Goal: Task Accomplishment & Management: Manage account settings

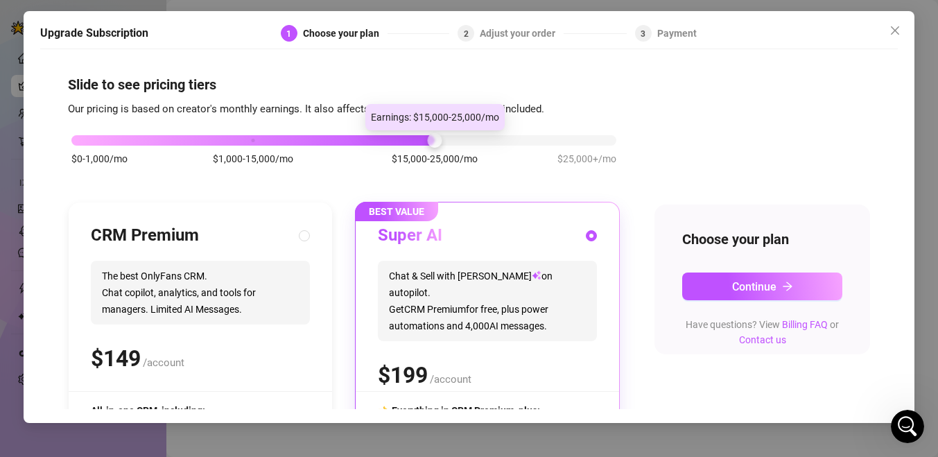
drag, startPoint x: 252, startPoint y: 139, endPoint x: 400, endPoint y: 160, distance: 149.2
click at [400, 141] on div "$0-1,000/mo $1,000-15,000/mo $15,000-25,000/mo $25,000+/mo" at bounding box center [343, 136] width 545 height 8
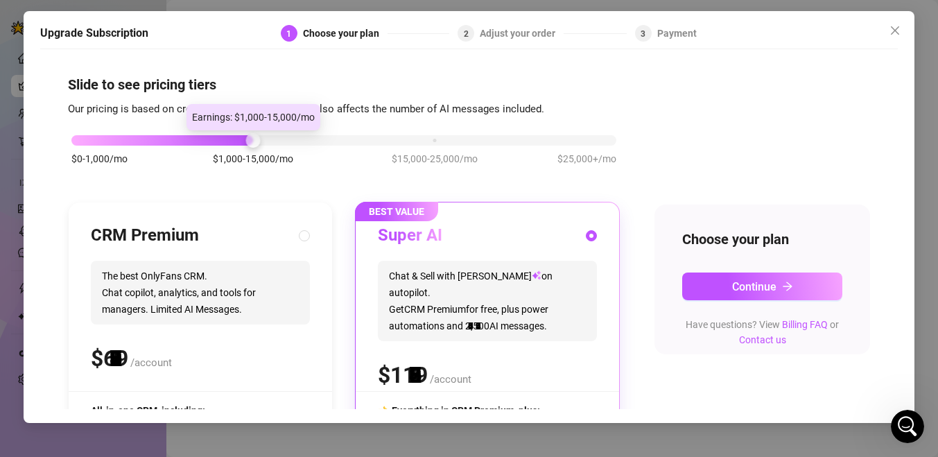
drag, startPoint x: 430, startPoint y: 143, endPoint x: 273, endPoint y: 131, distance: 157.1
click at [273, 131] on div "$0-1,000/mo $1,000-15,000/mo $15,000-25,000/mo $25,000+/mo" at bounding box center [344, 157] width 552 height 78
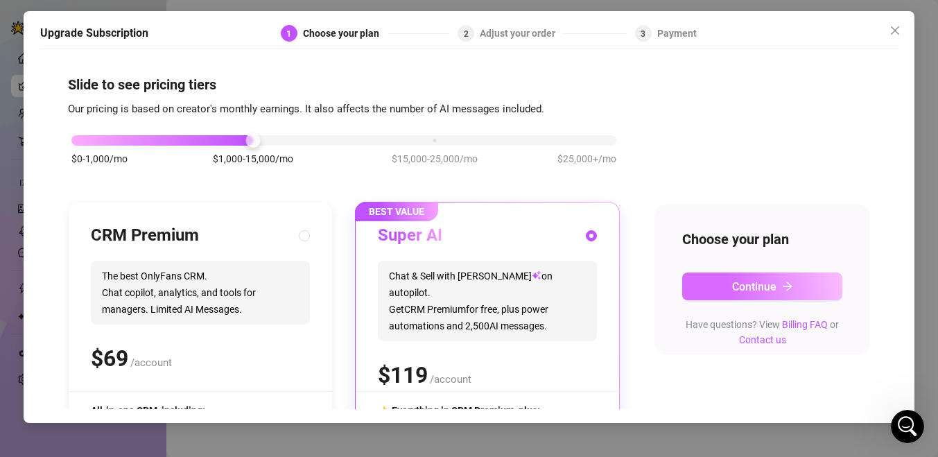
click at [735, 292] on span "Continue" at bounding box center [754, 286] width 44 height 13
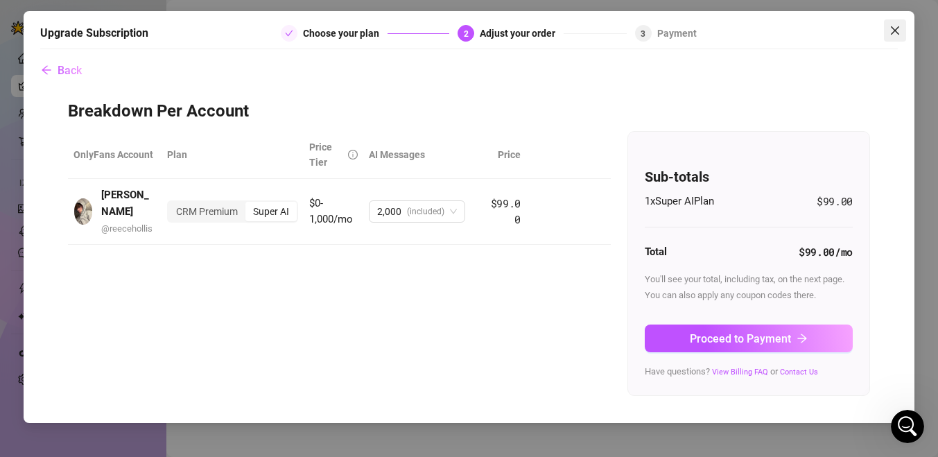
click at [891, 35] on icon "close" at bounding box center [894, 30] width 11 height 11
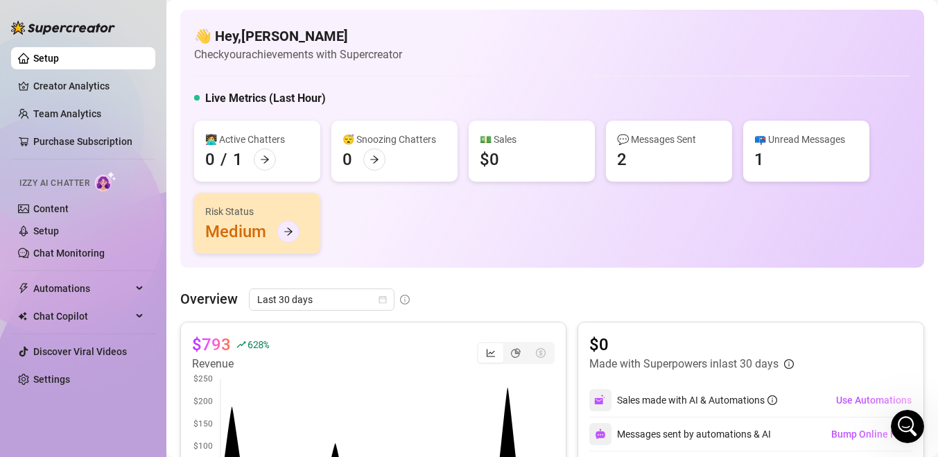
click at [289, 230] on icon "arrow-right" at bounding box center [288, 232] width 10 height 10
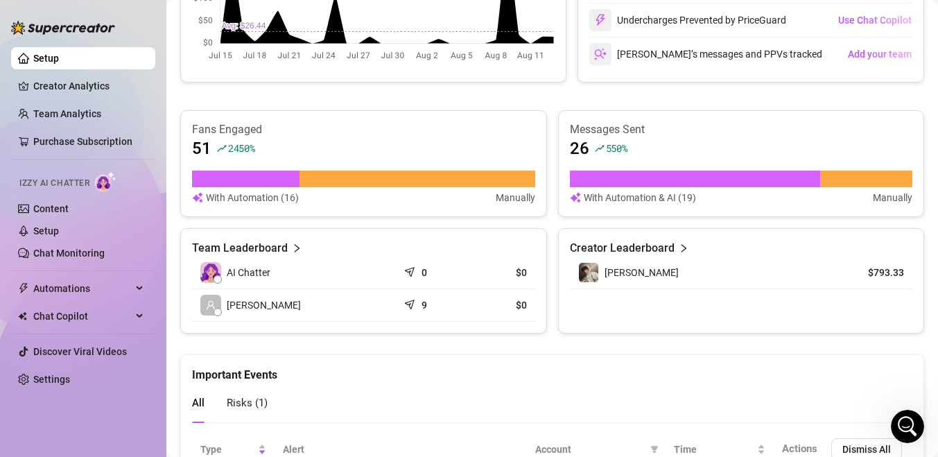
scroll to position [548, 0]
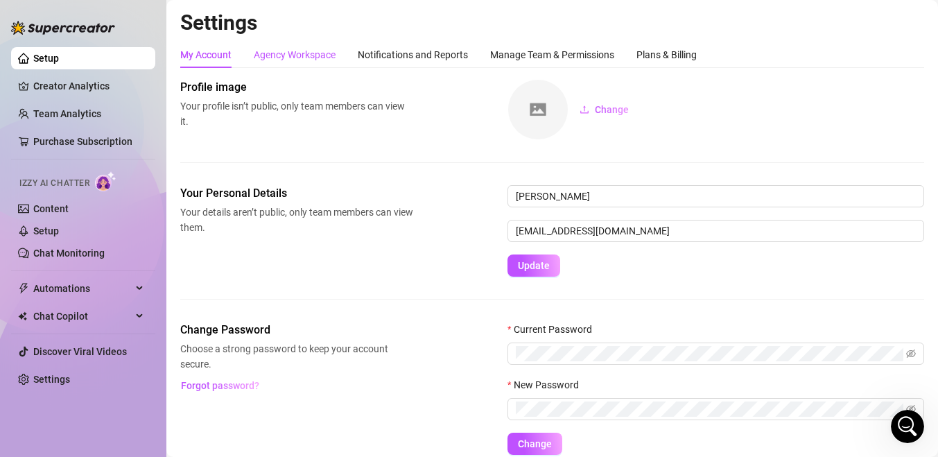
click at [308, 58] on div "Agency Workspace" at bounding box center [295, 54] width 82 height 15
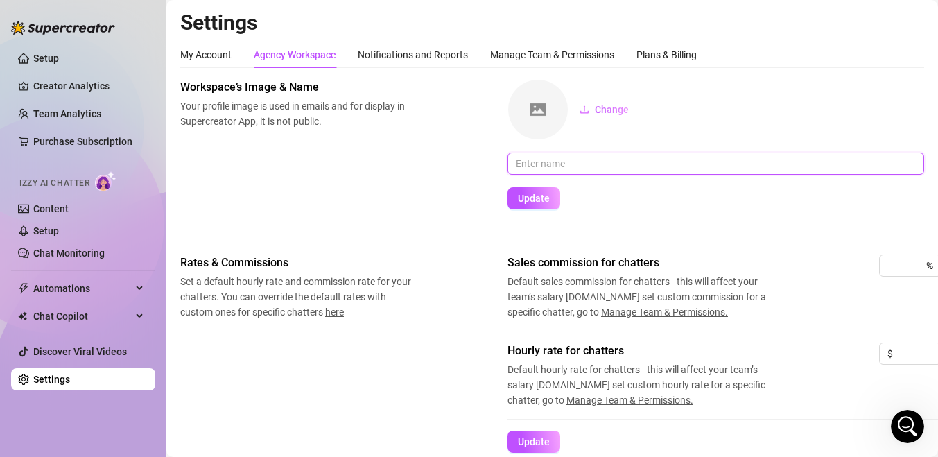
click at [532, 161] on input "text" at bounding box center [715, 163] width 417 height 22
type input "UNLOCKED Agency"
click at [539, 209] on div "Workspace’s Image & Name Your profile image is used in emails and for display i…" at bounding box center [552, 166] width 744 height 175
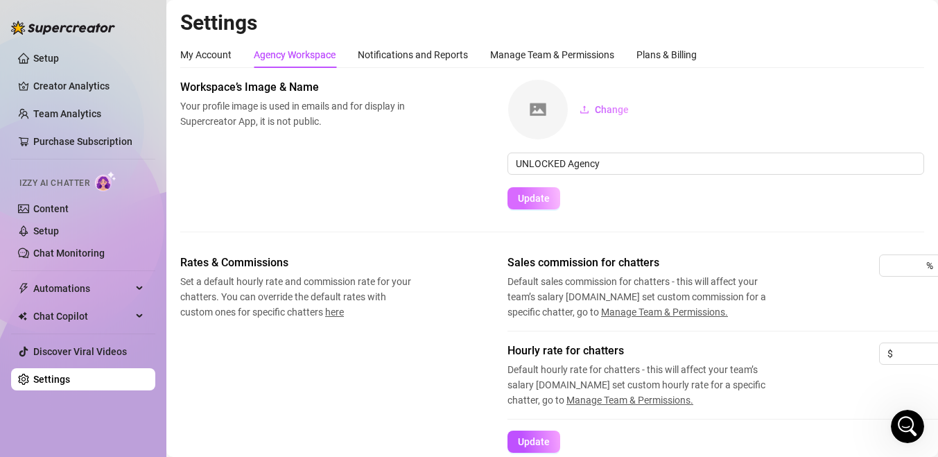
click at [539, 202] on span "Update" at bounding box center [534, 198] width 32 height 11
click at [600, 107] on span "Change" at bounding box center [612, 109] width 34 height 11
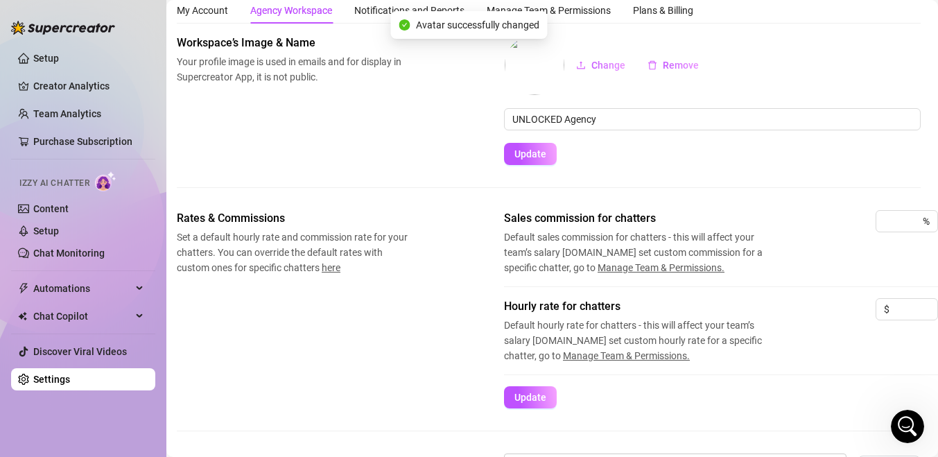
scroll to position [44, 0]
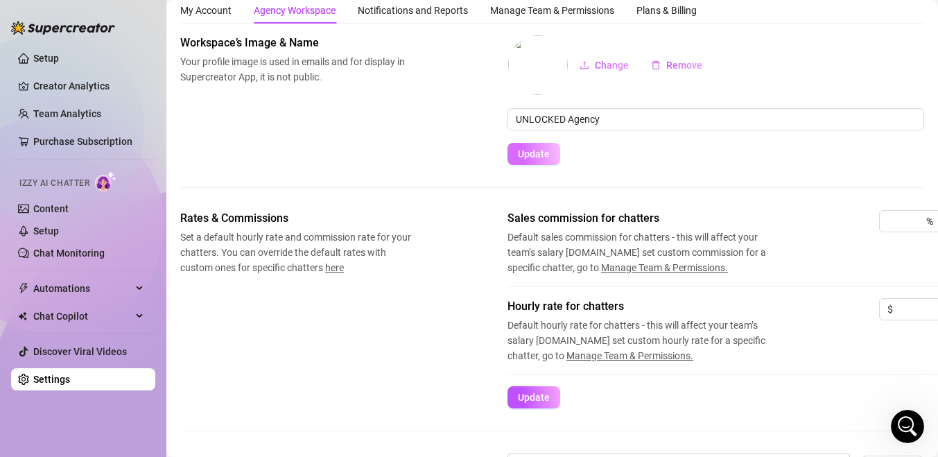
click at [536, 157] on span "Update" at bounding box center [534, 153] width 32 height 11
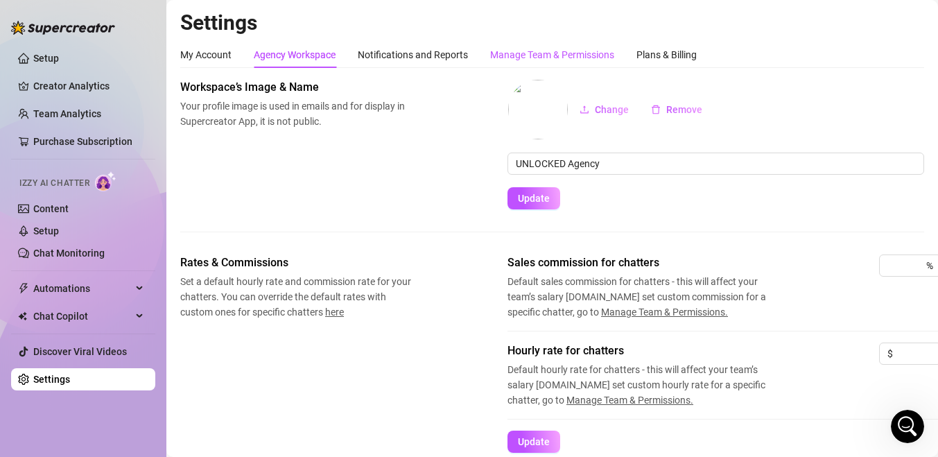
click at [508, 54] on div "Manage Team & Permissions" at bounding box center [552, 54] width 124 height 15
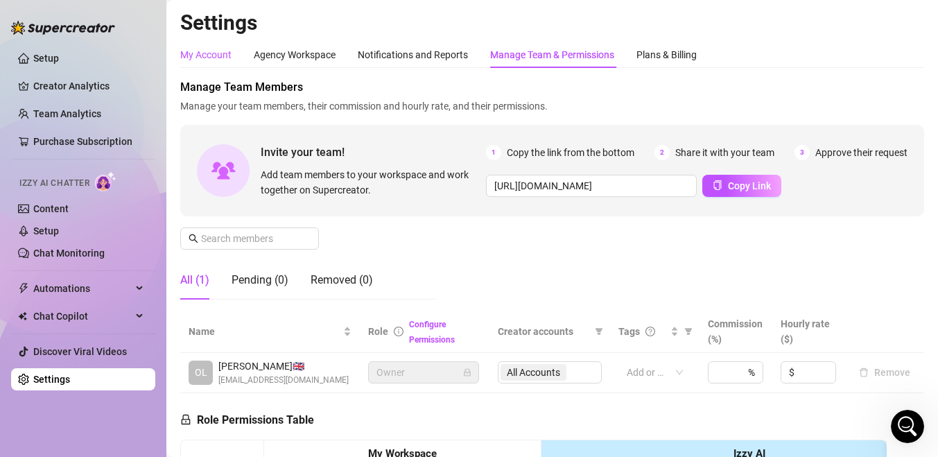
click at [195, 59] on div "My Account" at bounding box center [205, 54] width 51 height 15
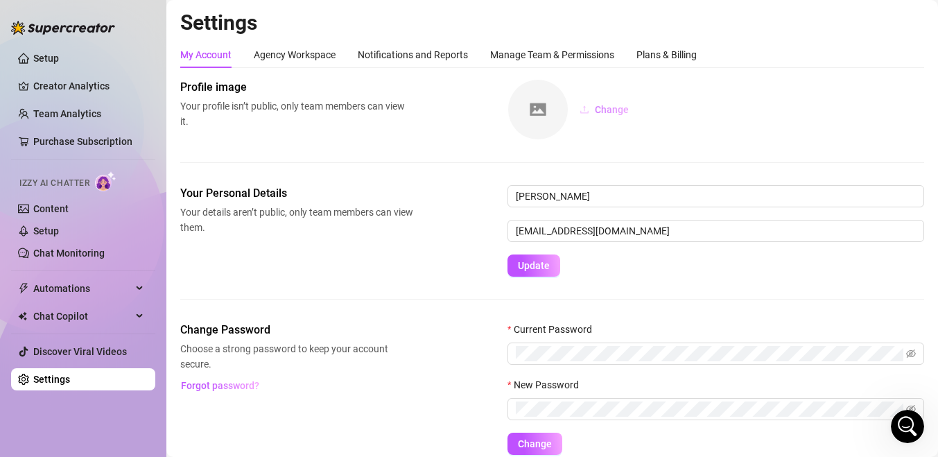
click at [592, 109] on button "Change" at bounding box center [603, 109] width 71 height 22
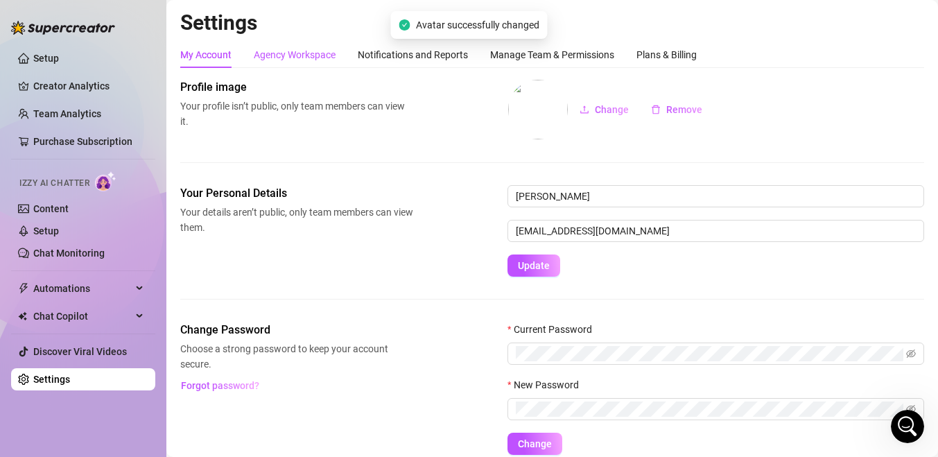
click at [303, 52] on div "Agency Workspace" at bounding box center [295, 54] width 82 height 15
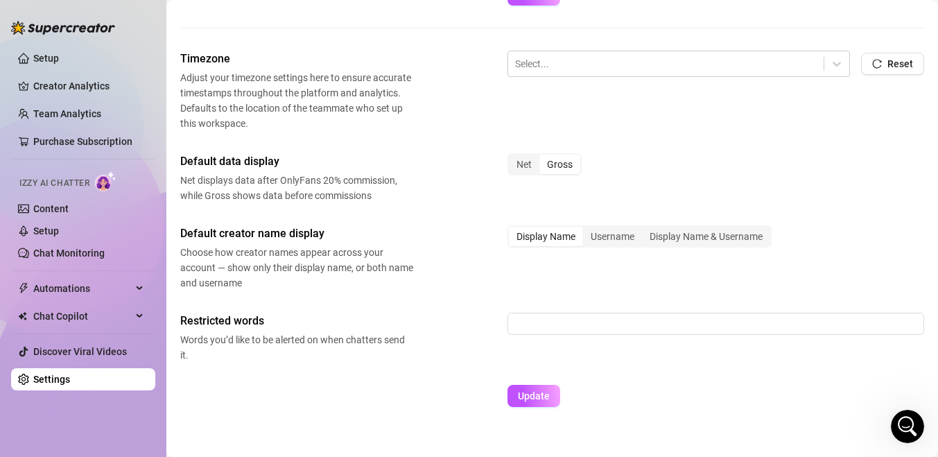
scroll to position [449, 0]
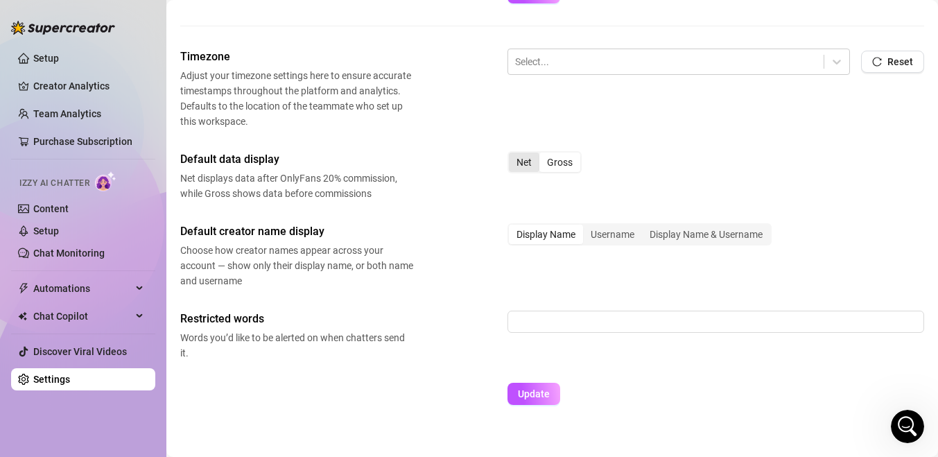
click at [518, 163] on div "Net" at bounding box center [524, 161] width 30 height 19
click at [512, 155] on input "Net" at bounding box center [512, 155] width 0 height 0
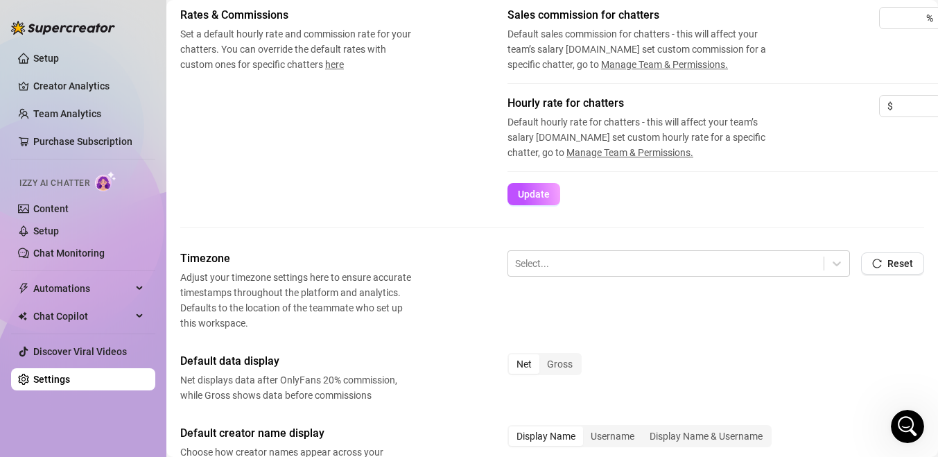
scroll to position [468, 0]
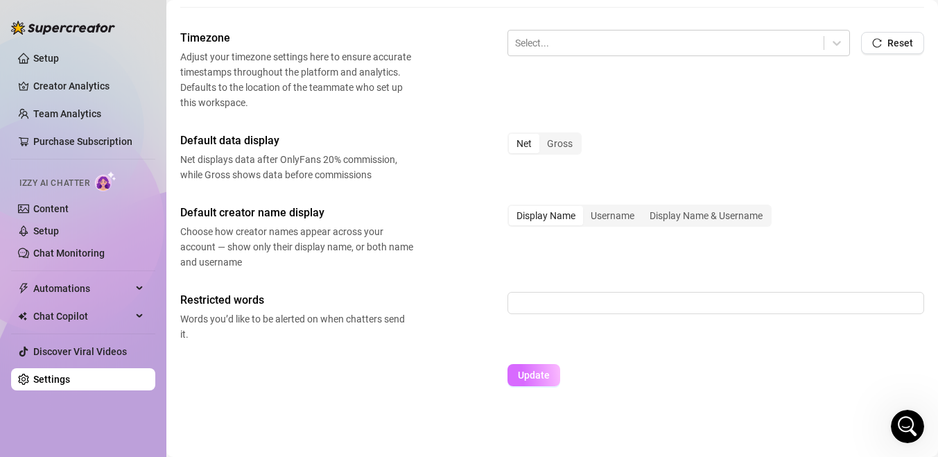
click at [529, 374] on span "Update" at bounding box center [534, 374] width 32 height 11
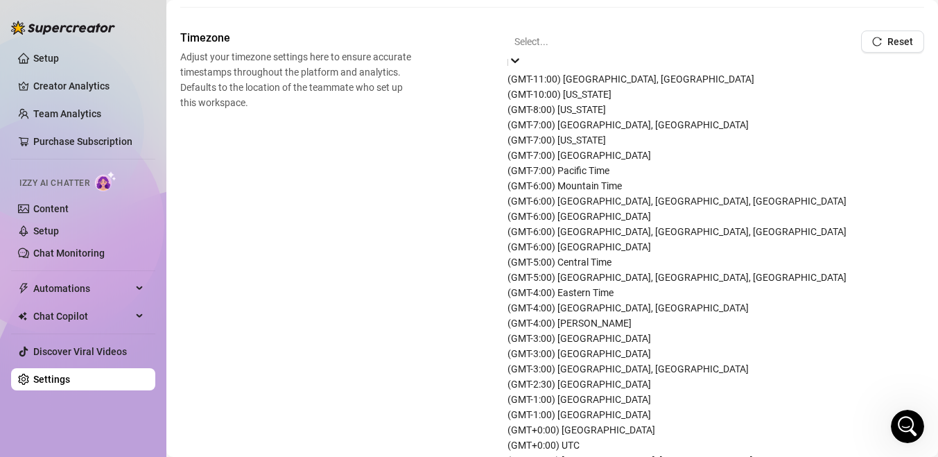
click at [515, 53] on div "Select..." at bounding box center [678, 42] width 342 height 24
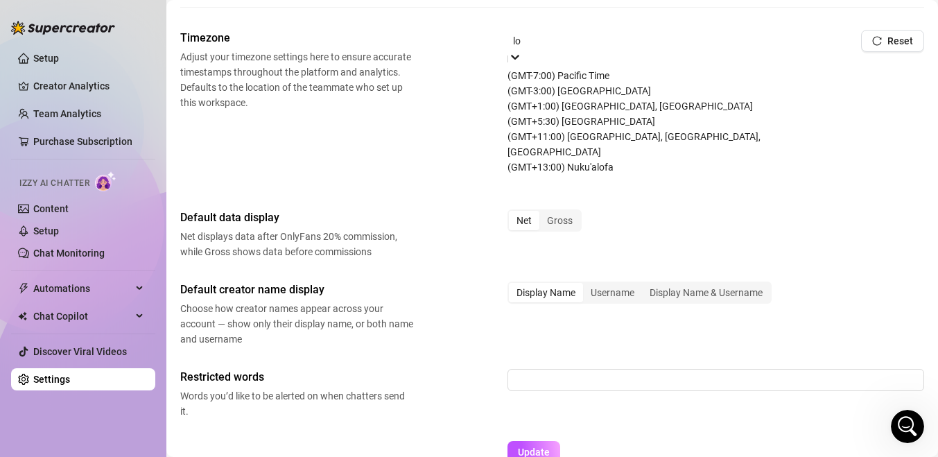
type input "lon"
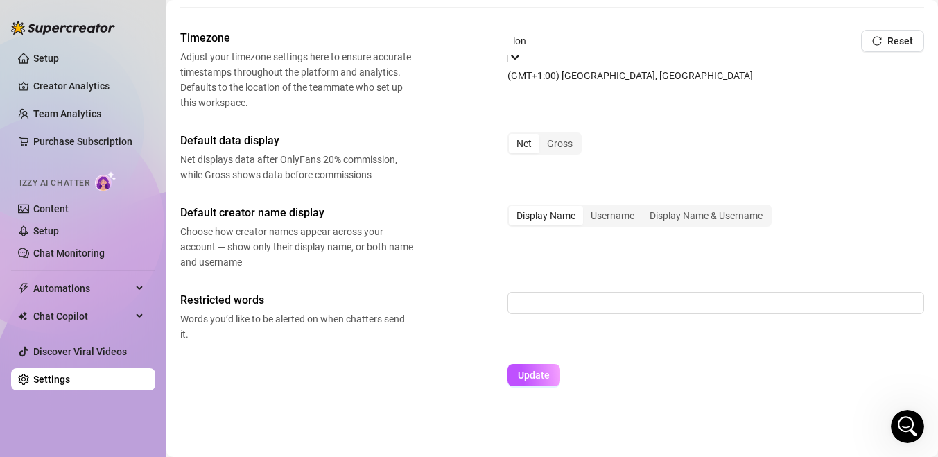
click at [554, 73] on div "(GMT+1:00) [GEOGRAPHIC_DATA], [GEOGRAPHIC_DATA]" at bounding box center [678, 75] width 342 height 15
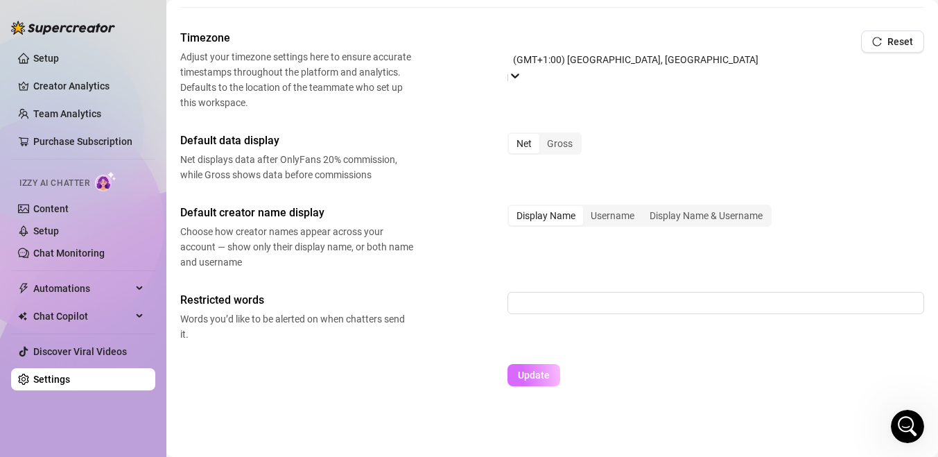
click at [525, 369] on button "Update" at bounding box center [533, 375] width 53 height 22
click at [588, 348] on div "Timezone Adjust your timezone settings here to ensure accurate timestamps throu…" at bounding box center [552, 214] width 744 height 369
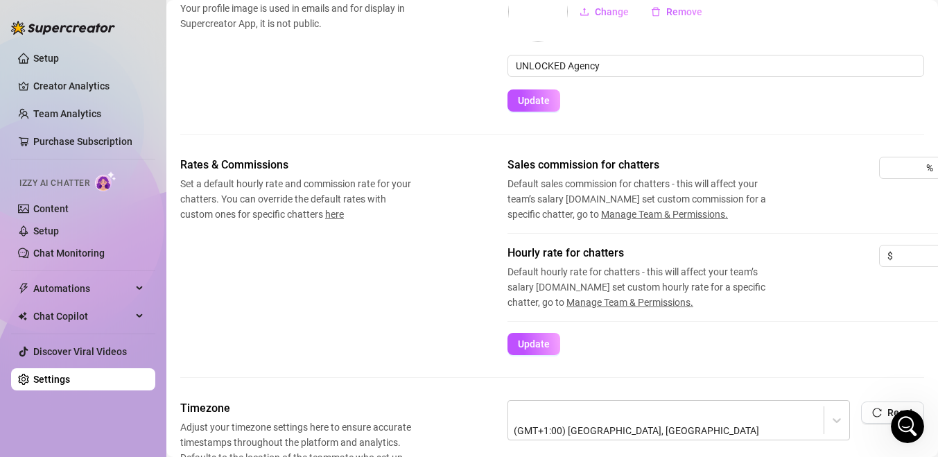
scroll to position [0, 0]
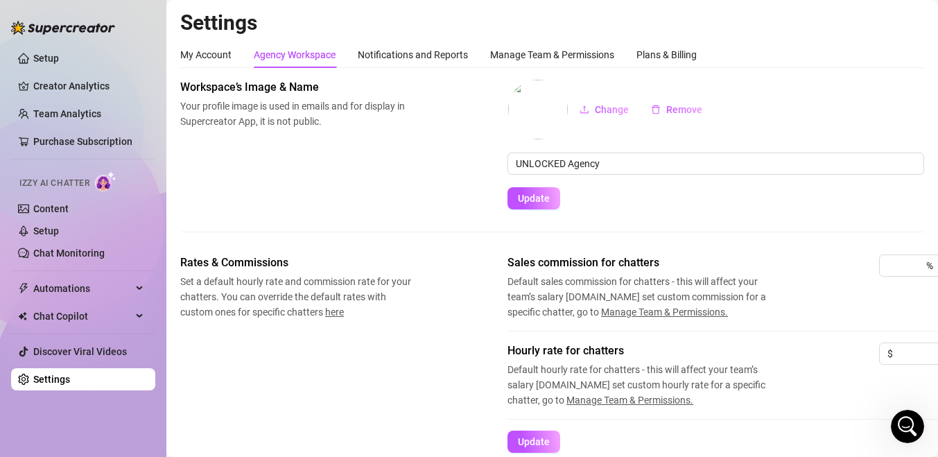
click at [689, 80] on div "Change Remove" at bounding box center [715, 109] width 417 height 61
click at [436, 55] on div "Notifications and Reports" at bounding box center [413, 54] width 110 height 15
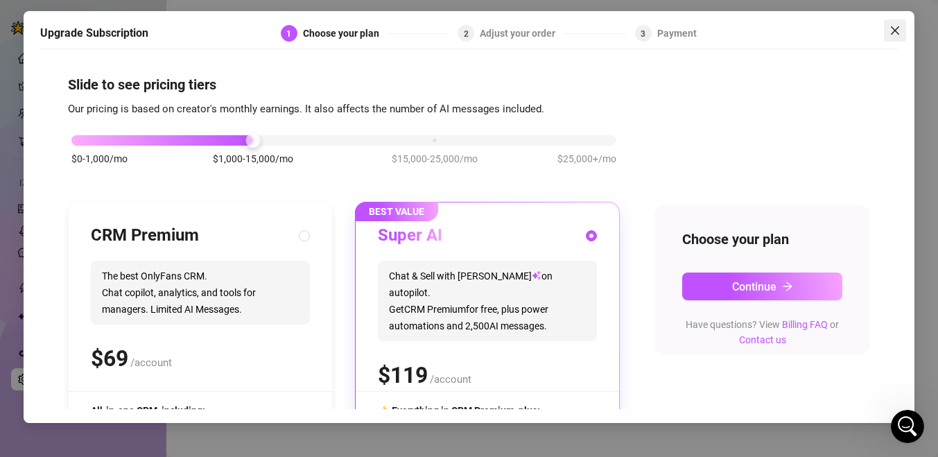
click at [897, 28] on icon "close" at bounding box center [895, 30] width 8 height 8
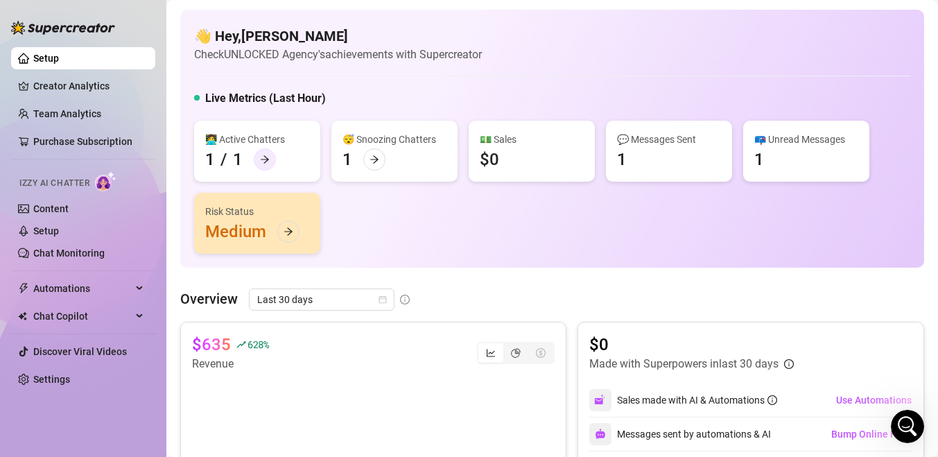
click at [260, 155] on icon "arrow-right" at bounding box center [265, 160] width 10 height 10
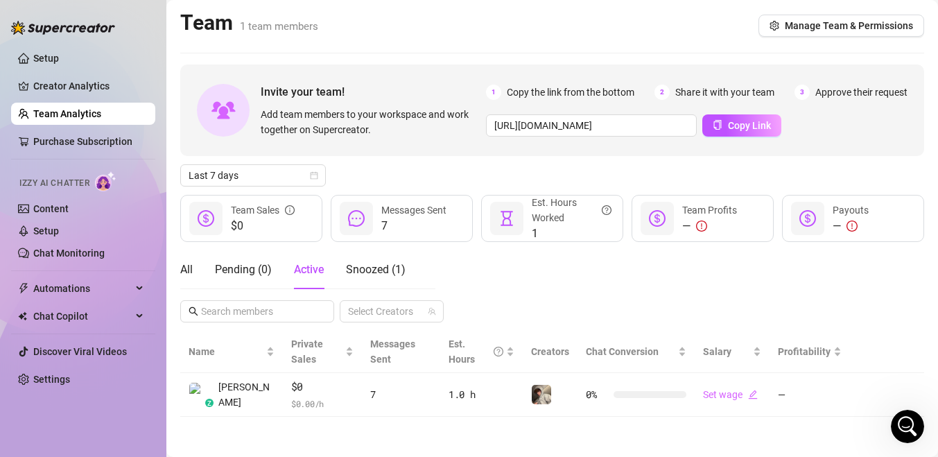
click at [193, 263] on div "All Pending ( 0 ) Active Snoozed ( 1 )" at bounding box center [292, 269] width 225 height 39
click at [193, 264] on div "All Pending ( 0 ) Active Snoozed ( 1 )" at bounding box center [292, 269] width 225 height 39
click at [187, 272] on div "All" at bounding box center [186, 269] width 12 height 17
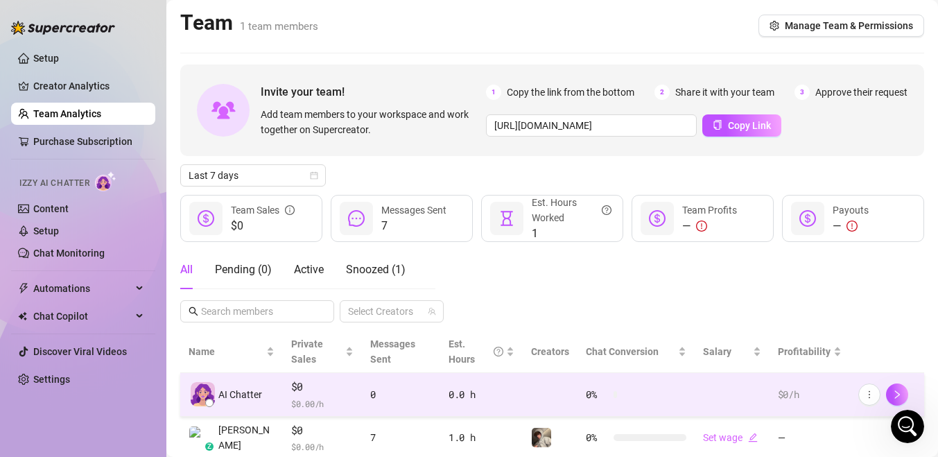
click at [236, 401] on span "AI Chatter" at bounding box center [240, 394] width 44 height 15
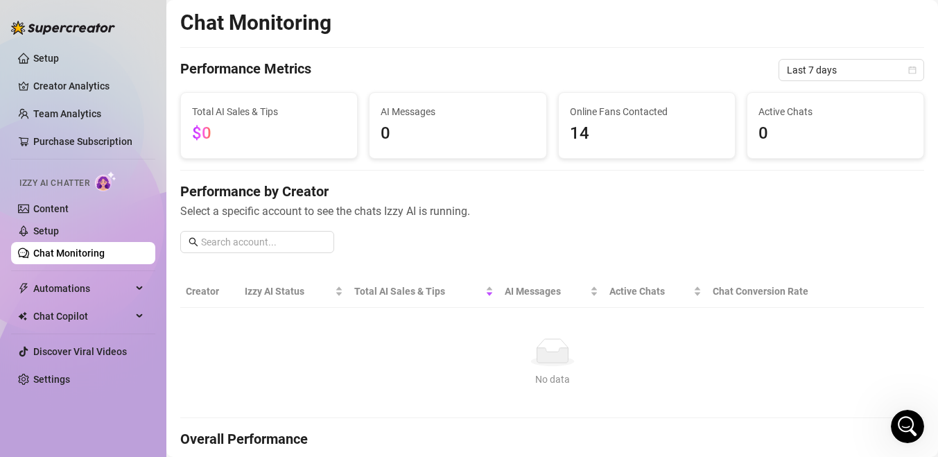
click at [206, 293] on th "Creator" at bounding box center [209, 291] width 59 height 33
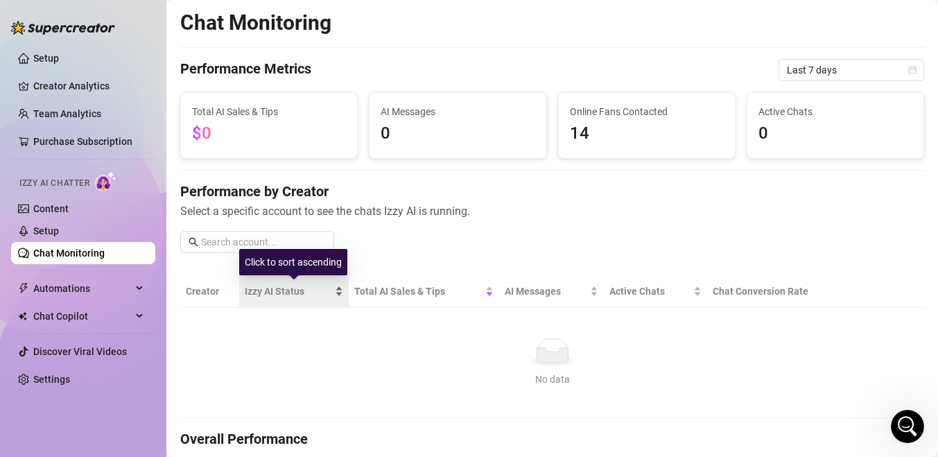
click at [257, 290] on span "Izzy AI Status" at bounding box center [288, 290] width 87 height 15
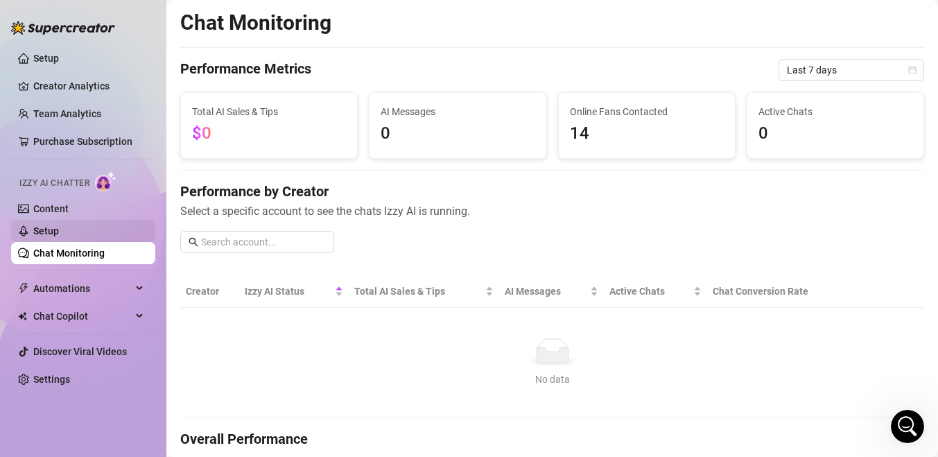
click at [59, 235] on link "Setup" at bounding box center [46, 230] width 26 height 11
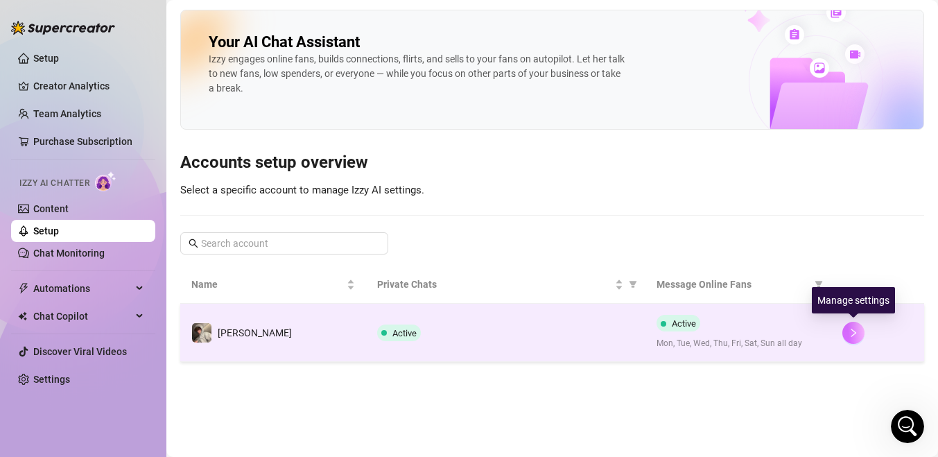
click at [848, 331] on button "button" at bounding box center [853, 333] width 22 height 22
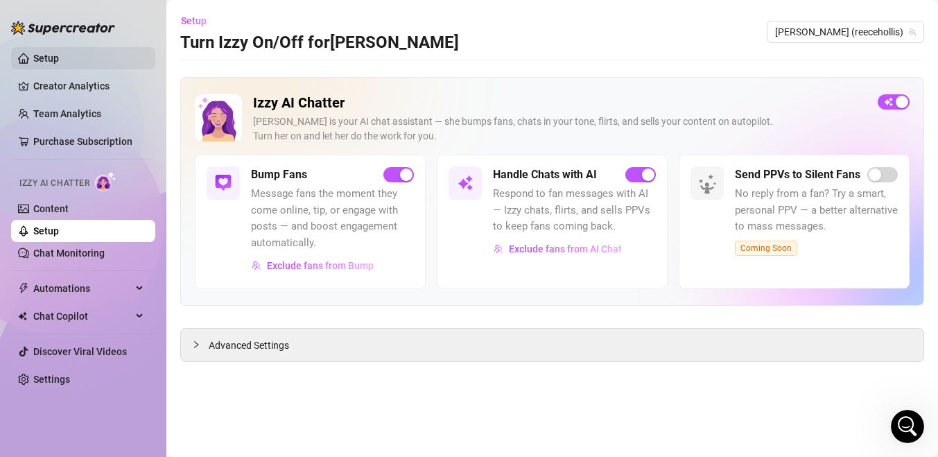
click at [59, 64] on link "Setup" at bounding box center [46, 58] width 26 height 11
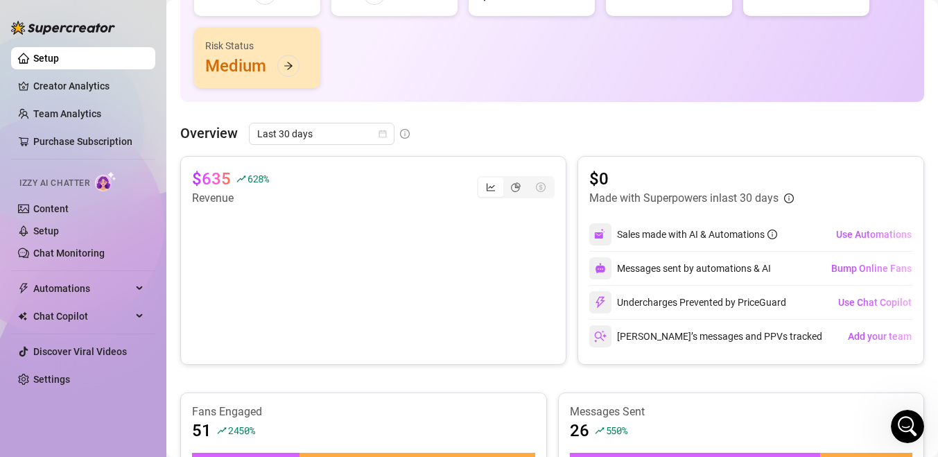
scroll to position [167, 0]
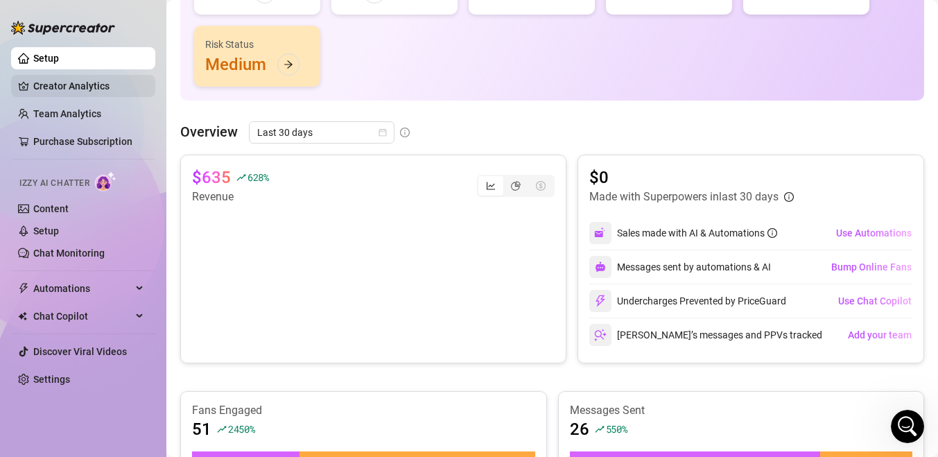
click at [60, 96] on link "Creator Analytics" at bounding box center [88, 86] width 111 height 22
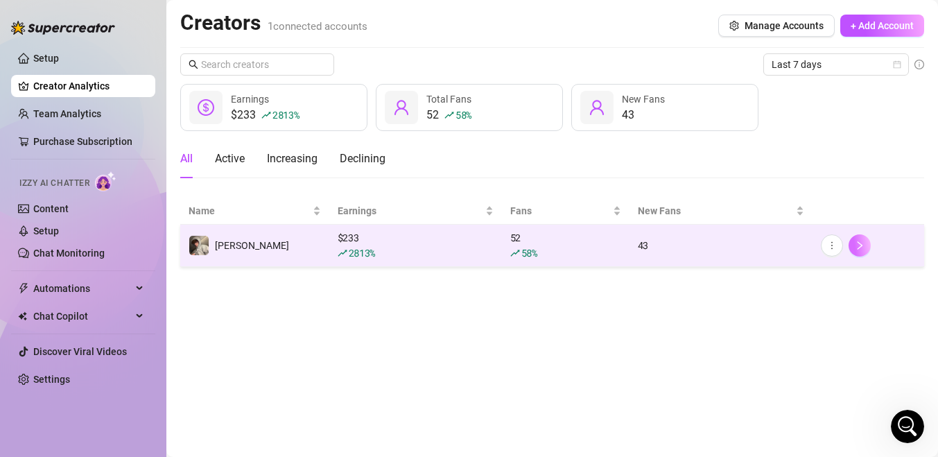
click at [860, 246] on icon "right" at bounding box center [859, 245] width 5 height 8
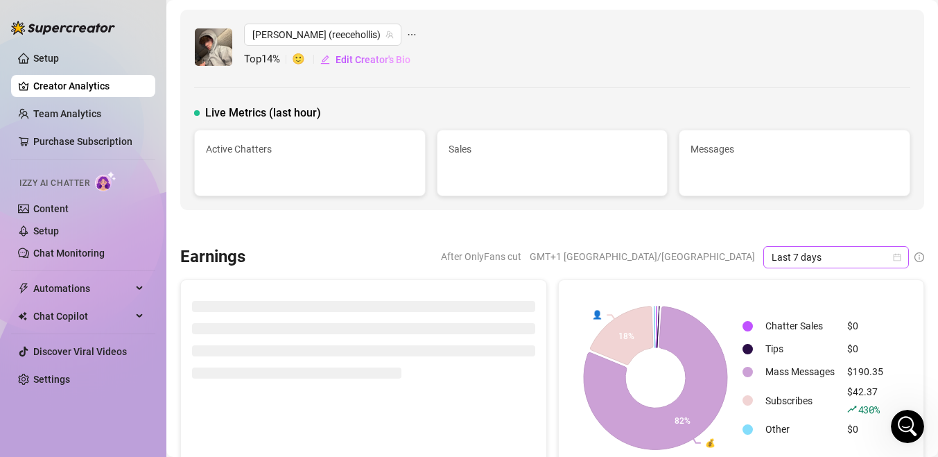
click at [837, 247] on span "Last 7 days" at bounding box center [835, 257] width 129 height 21
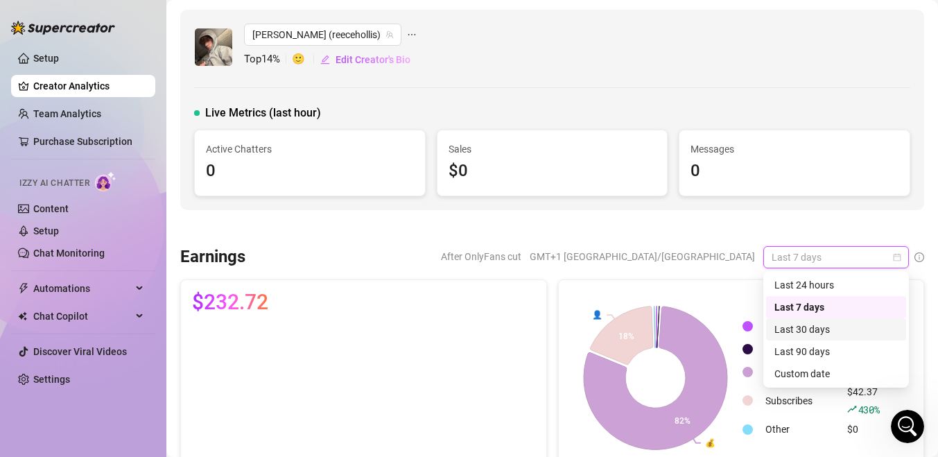
click at [796, 326] on div "Last 30 days" at bounding box center [835, 329] width 123 height 15
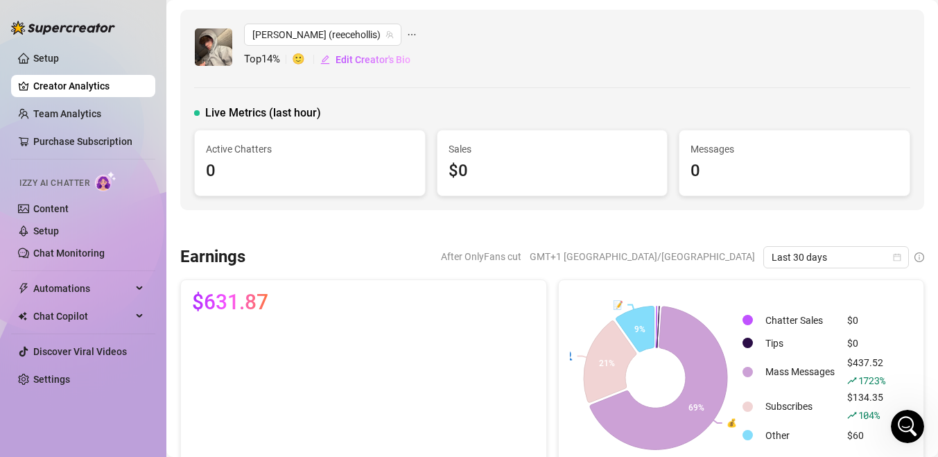
click at [671, 288] on div "💰 👤 📝 69% 21% 9% Chatter Sales $0 Tips $0 Mass Messages $437.52 1723 % Subscrib…" at bounding box center [741, 377] width 365 height 195
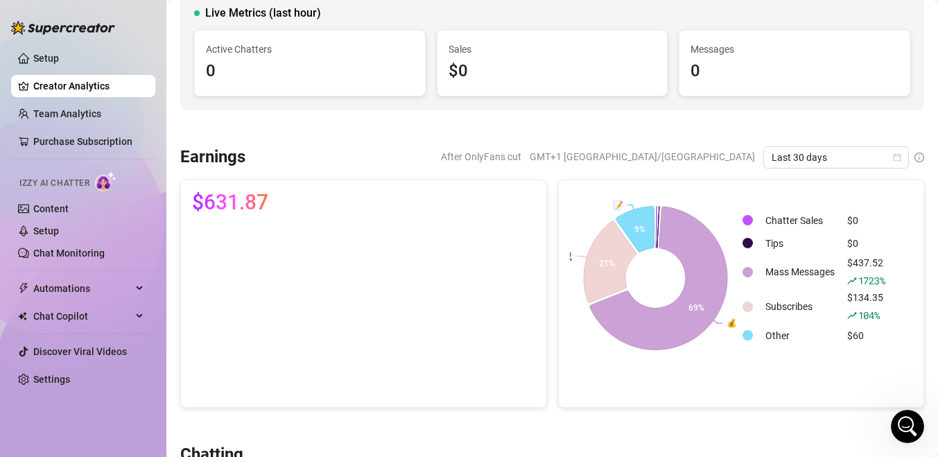
scroll to position [100, 0]
click at [62, 114] on link "Team Analytics" at bounding box center [67, 113] width 68 height 11
